Goal: Check status: Check status

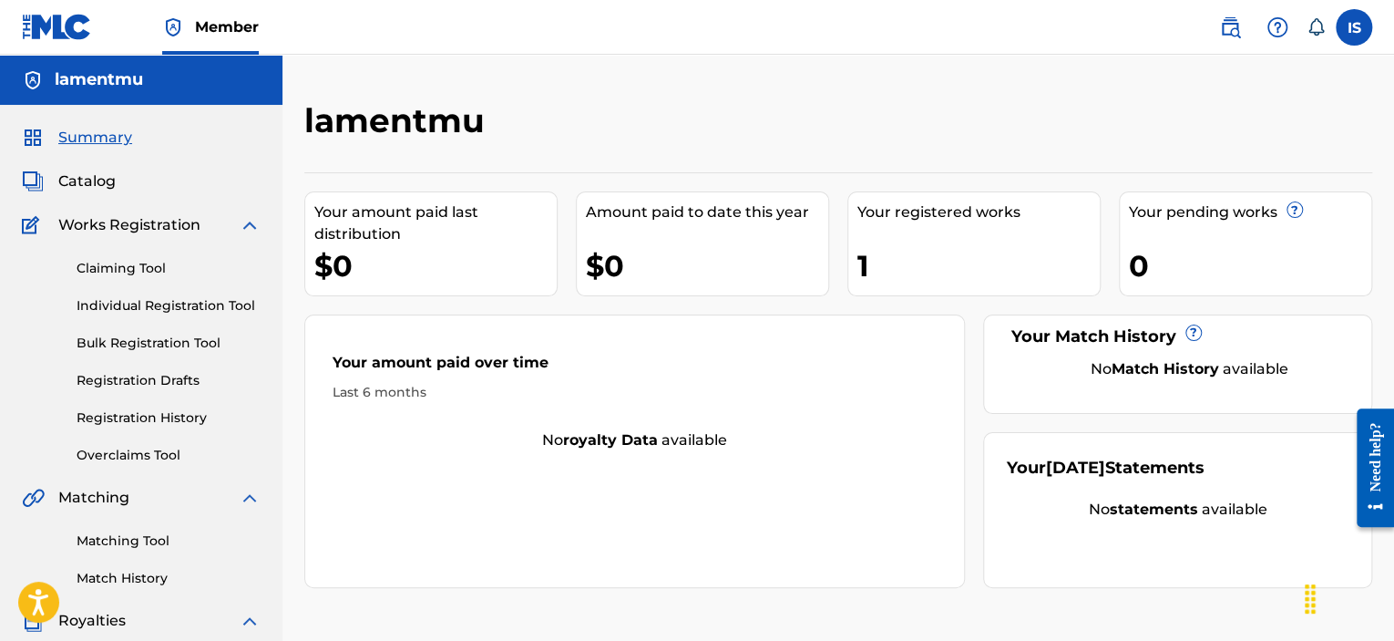
click at [77, 189] on span "Catalog" at bounding box center [86, 181] width 57 height 22
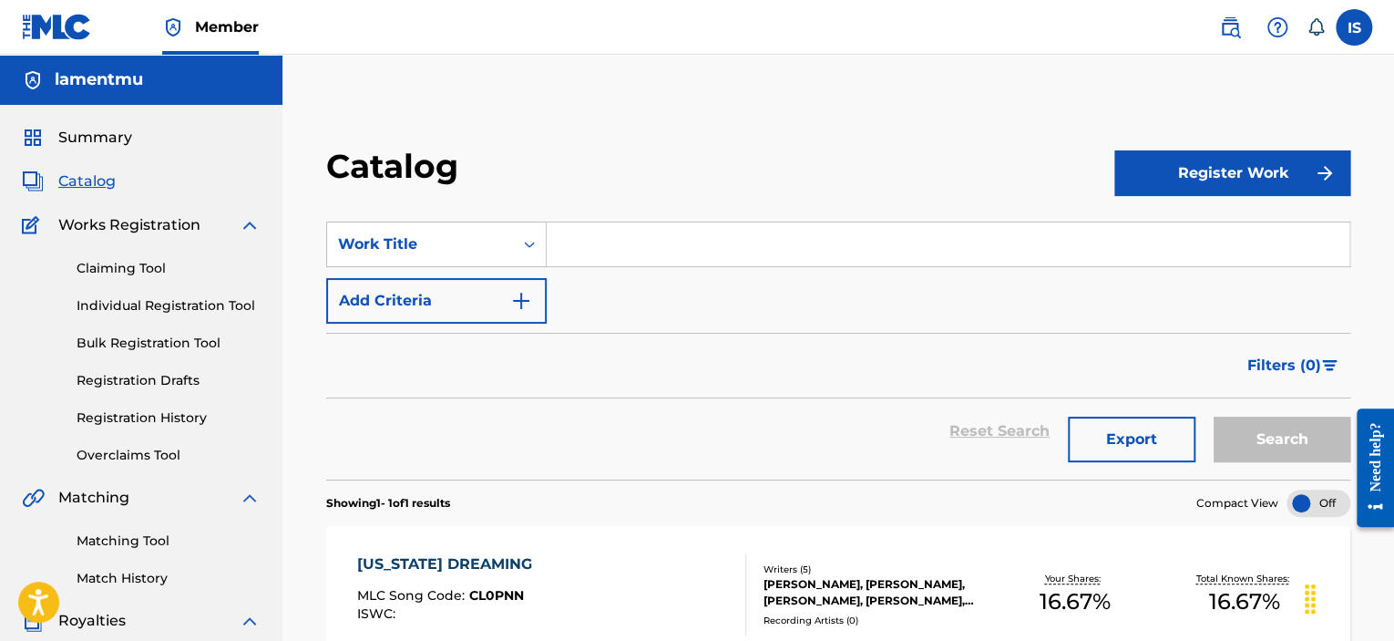
click at [142, 422] on link "Registration History" at bounding box center [169, 417] width 184 height 19
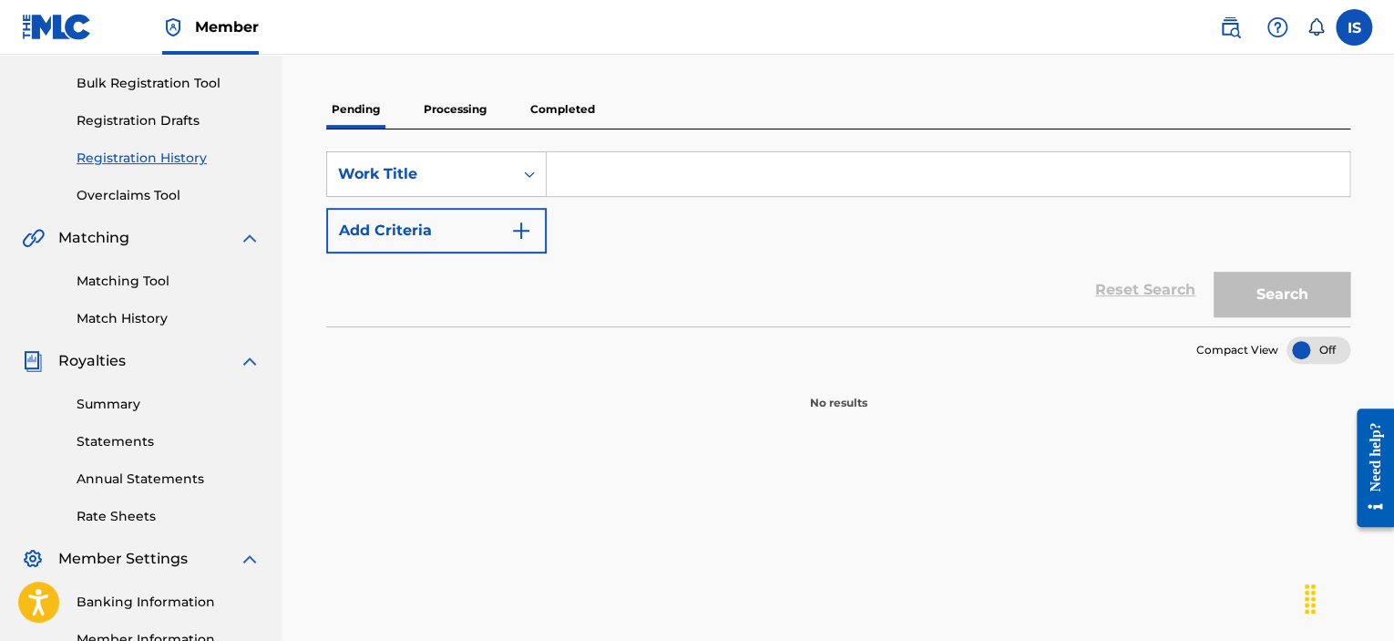
scroll to position [273, 0]
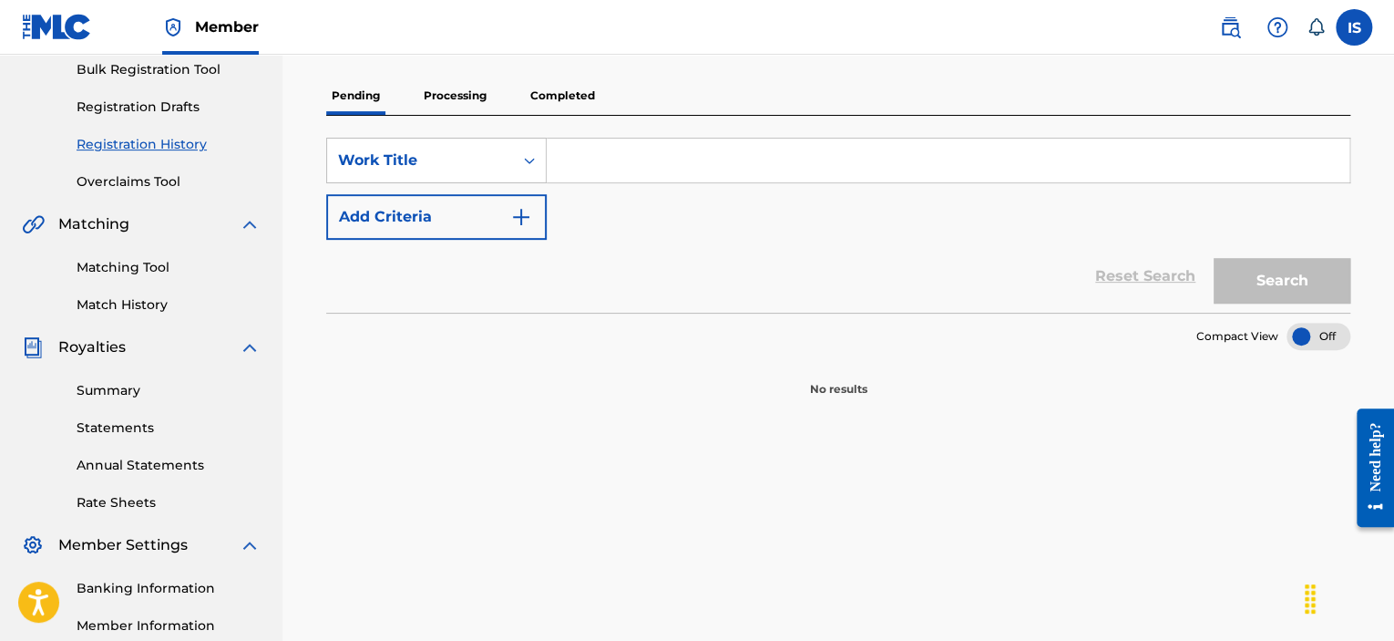
click at [459, 89] on p "Processing" at bounding box center [455, 96] width 74 height 38
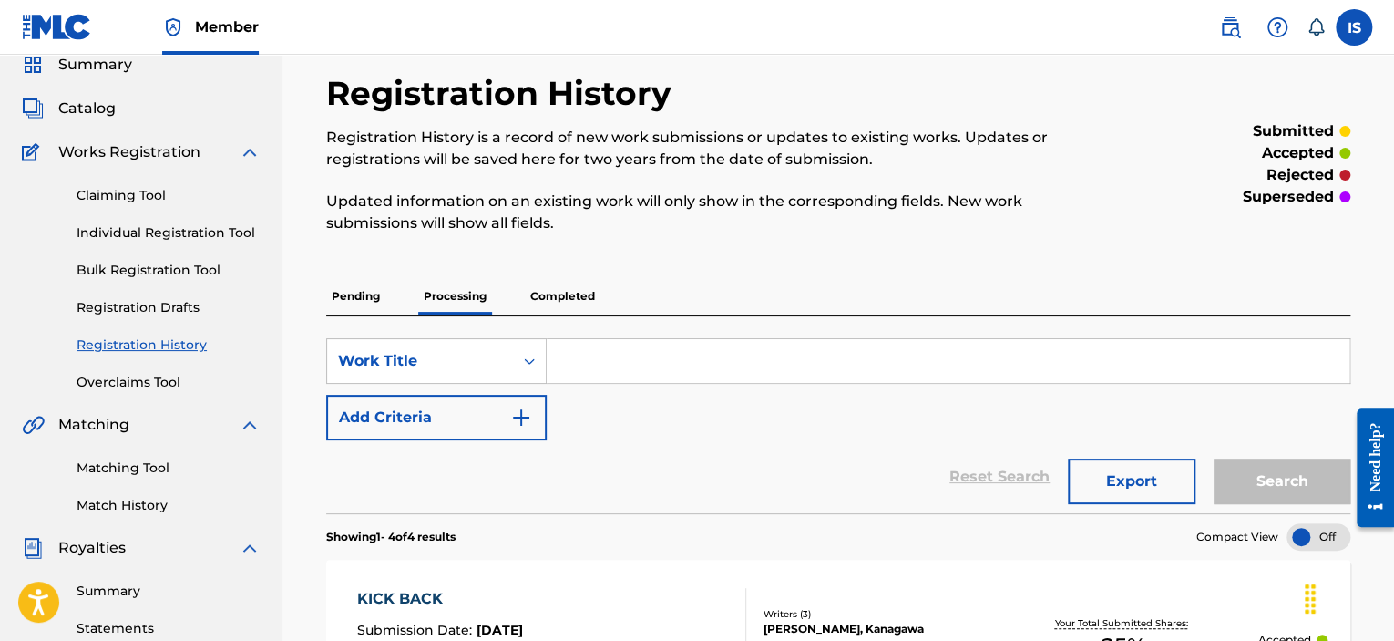
scroll to position [365, 0]
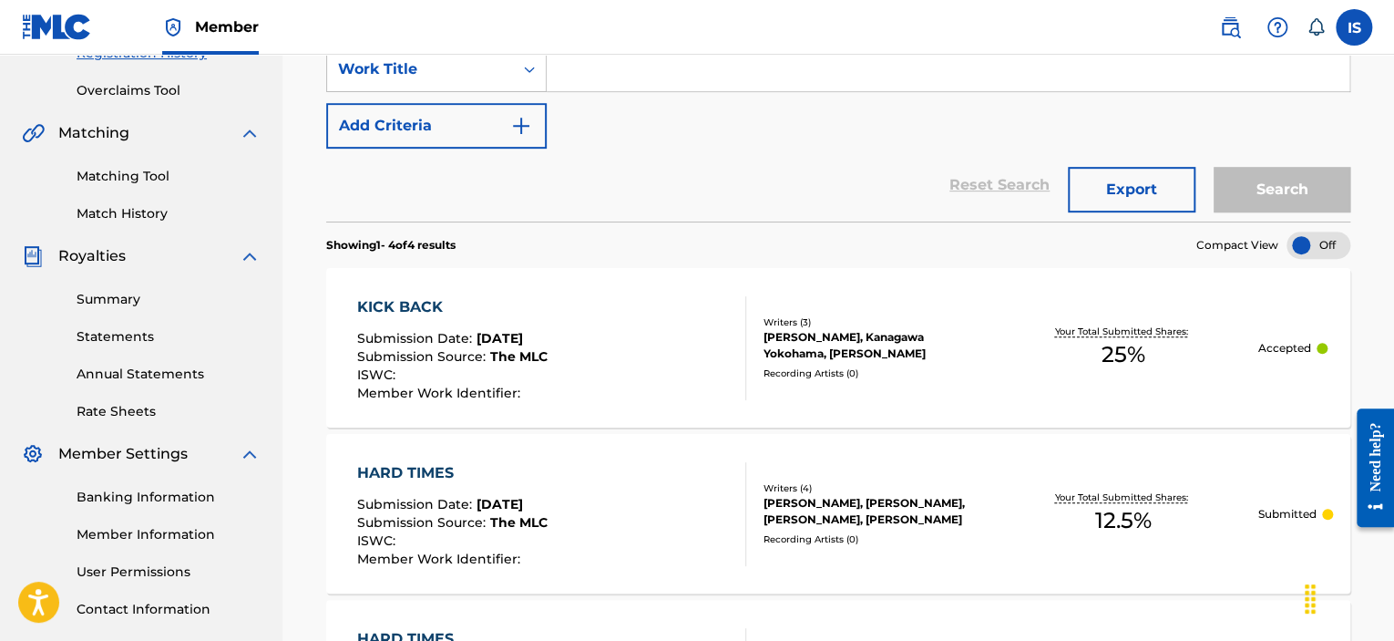
click at [662, 365] on div "KICK BACK Submission Date : [DATE] Submission Source : The MLC ISWC : Member Wo…" at bounding box center [551, 348] width 389 height 104
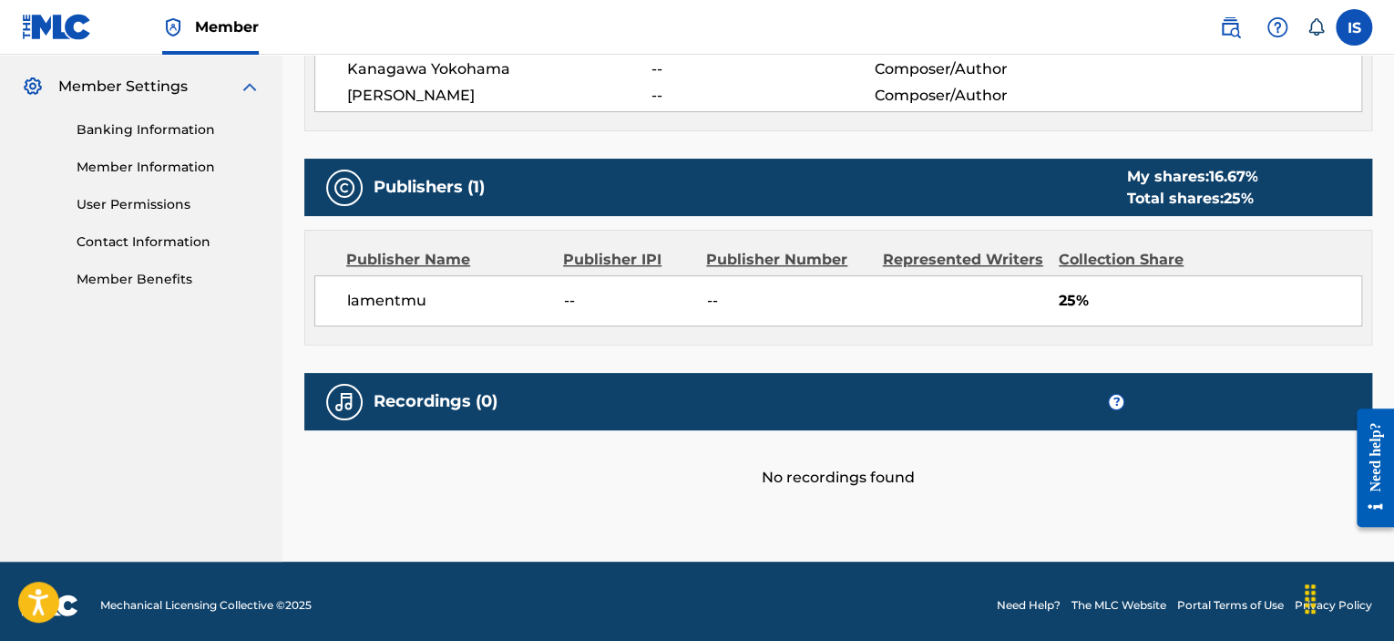
scroll to position [737, 0]
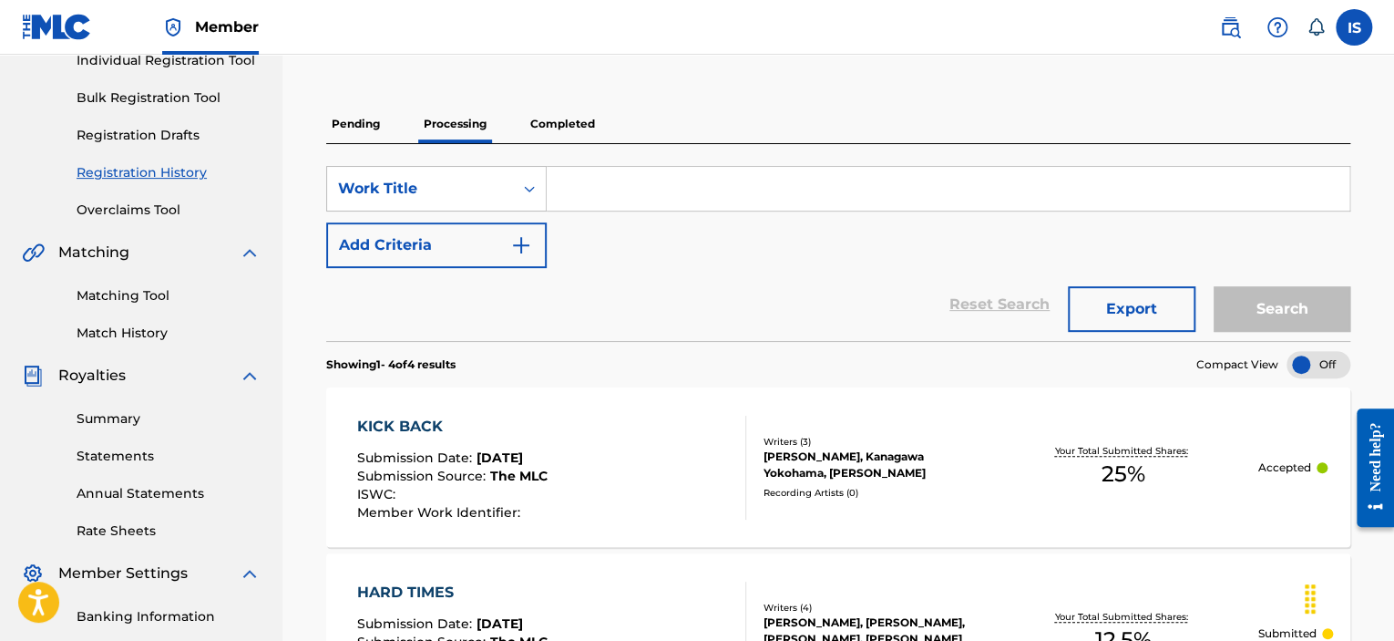
scroll to position [91, 0]
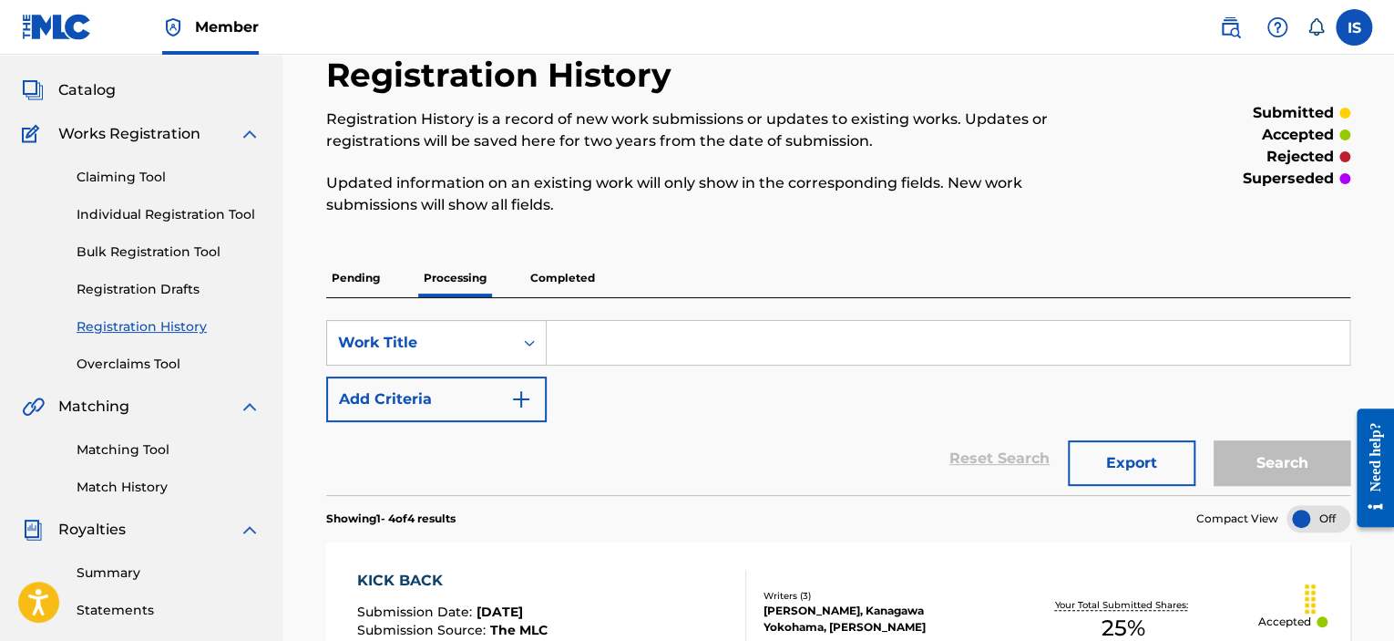
click at [569, 265] on p "Completed" at bounding box center [563, 278] width 76 height 38
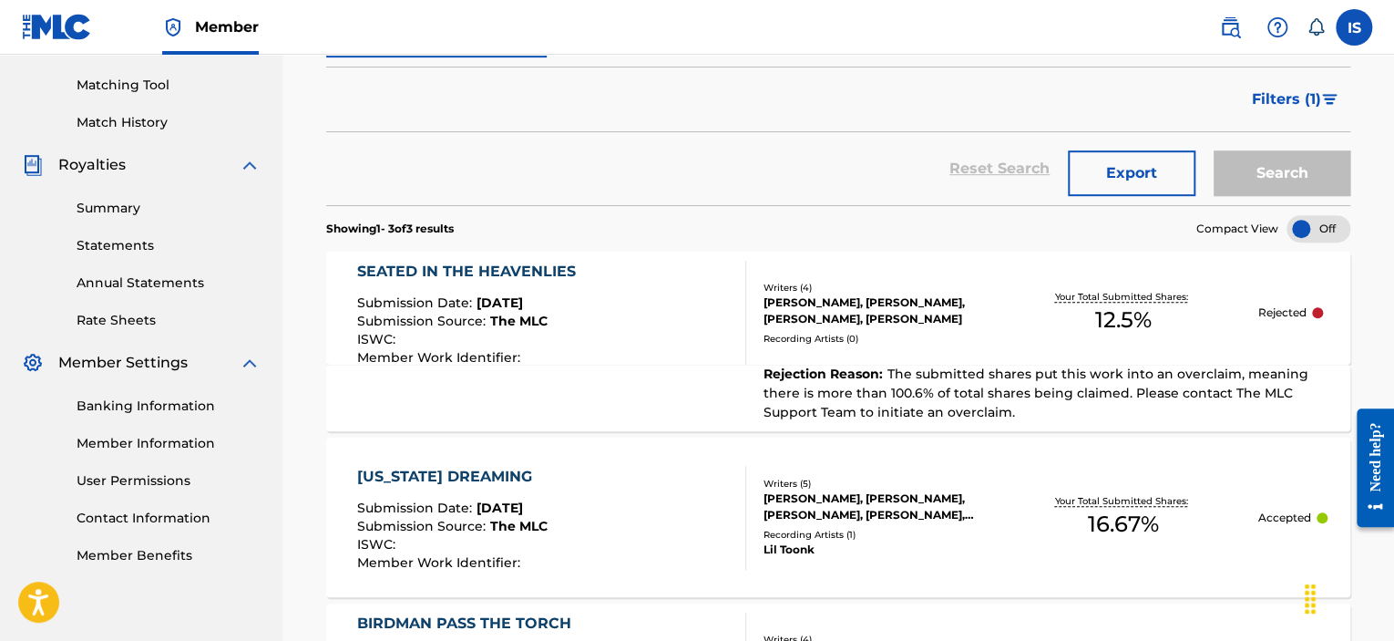
scroll to position [798, 0]
